Goal: Find specific page/section: Find specific page/section

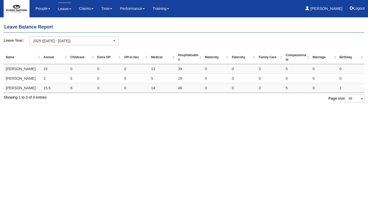
select select "50"
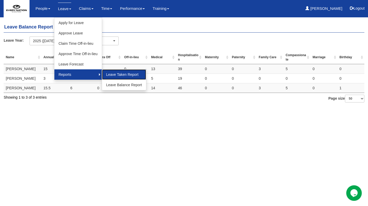
click at [116, 73] on link "Leave Taken Report" at bounding box center [124, 74] width 44 height 10
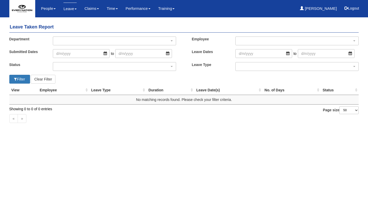
select select "50"
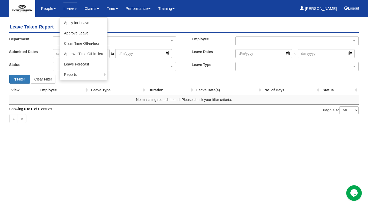
click at [69, 8] on link "Leave" at bounding box center [70, 9] width 13 height 12
click at [73, 66] on link "Leave Forecast" at bounding box center [83, 64] width 47 height 10
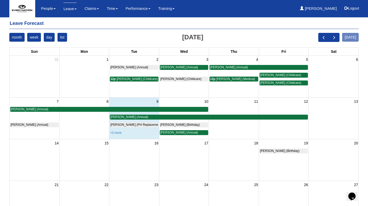
scroll to position [5, 0]
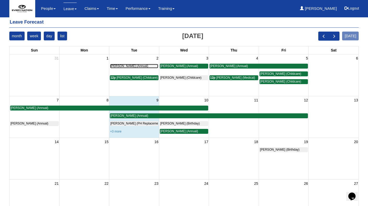
click at [141, 66] on span "Mary Ann Fernandez (Annual)" at bounding box center [129, 66] width 38 height 4
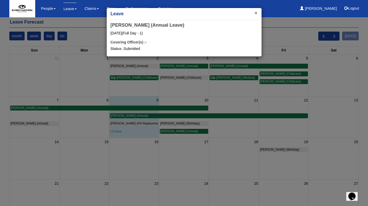
click at [255, 12] on button "×" at bounding box center [256, 12] width 3 height 5
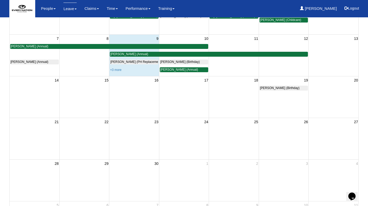
scroll to position [0, 0]
